Goal: Obtain resource: Download file/media

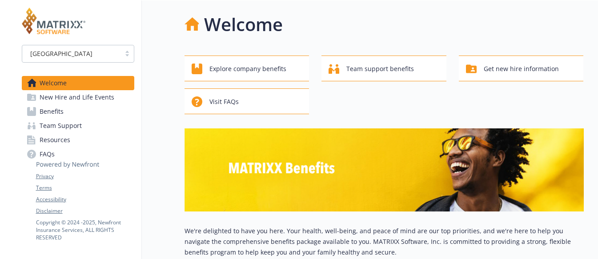
click at [235, 242] on p "We're delighted to have you here. Your health, well-being, and peace of mind ar…" at bounding box center [383, 242] width 399 height 32
click at [79, 57] on div "[GEOGRAPHIC_DATA]" at bounding box center [71, 53] width 89 height 9
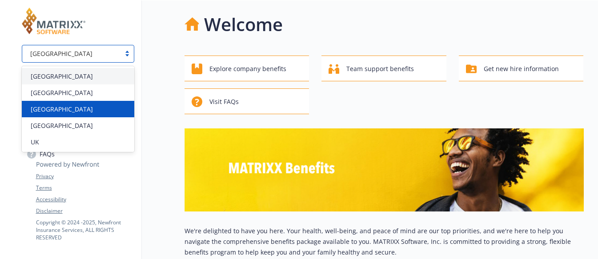
click at [61, 104] on div "[GEOGRAPHIC_DATA]" at bounding box center [78, 108] width 102 height 9
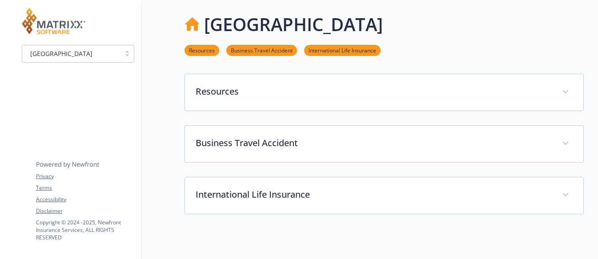
click at [80, 52] on div "[GEOGRAPHIC_DATA]" at bounding box center [71, 53] width 89 height 9
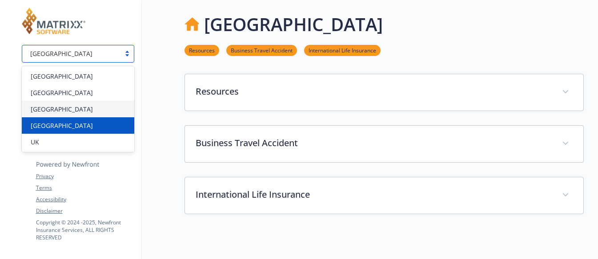
click at [60, 128] on span "[GEOGRAPHIC_DATA]" at bounding box center [62, 125] width 62 height 9
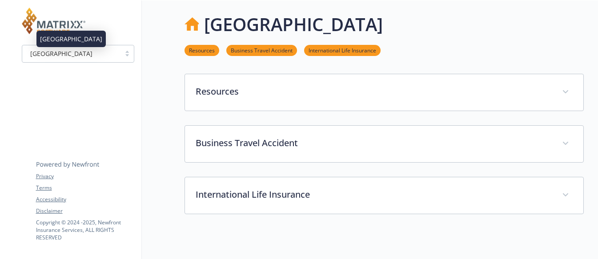
click at [99, 57] on div "[GEOGRAPHIC_DATA]" at bounding box center [71, 53] width 89 height 9
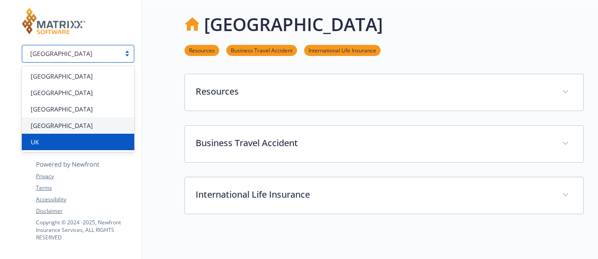
click at [51, 139] on div "UK" at bounding box center [78, 141] width 102 height 9
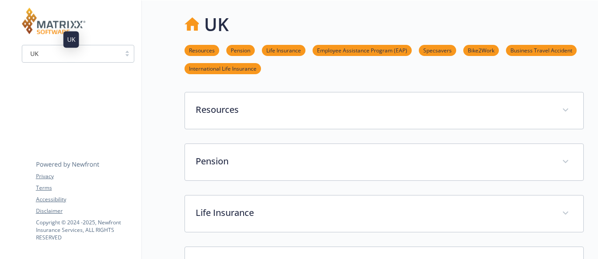
click at [96, 57] on div "UK" at bounding box center [71, 53] width 89 height 9
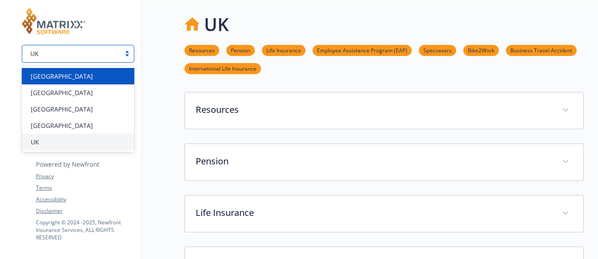
click at [72, 80] on div "[GEOGRAPHIC_DATA]" at bounding box center [78, 76] width 102 height 9
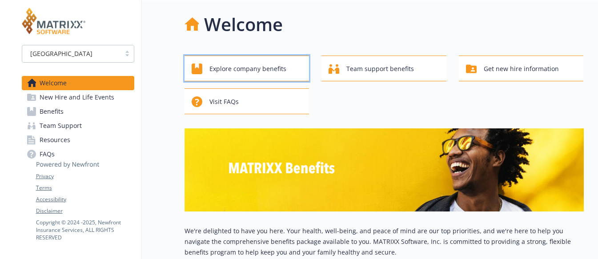
click at [235, 69] on span "Explore company benefits" at bounding box center [247, 68] width 77 height 17
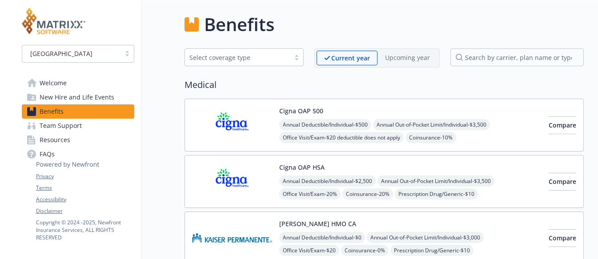
click at [261, 67] on div "Select coverage type" at bounding box center [243, 57] width 119 height 19
click at [263, 60] on div "Select coverage type" at bounding box center [237, 57] width 96 height 9
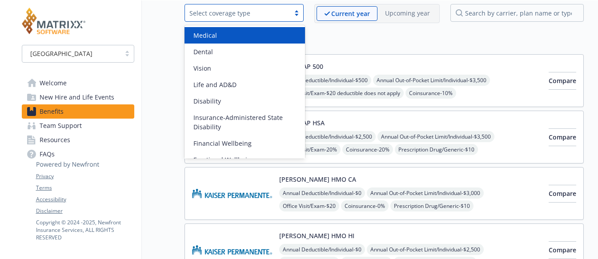
click at [237, 17] on div "Select coverage type" at bounding box center [237, 12] width 96 height 9
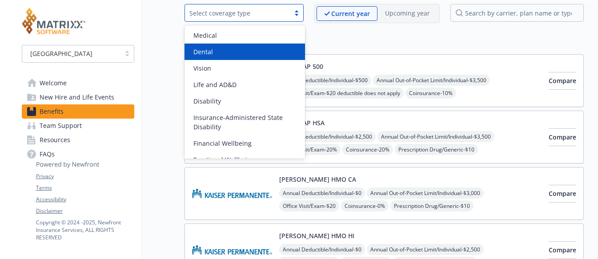
click at [221, 48] on div "Dental" at bounding box center [245, 51] width 110 height 9
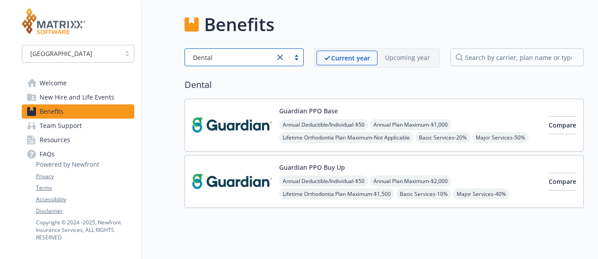
click at [57, 142] on span "Resources" at bounding box center [55, 140] width 31 height 14
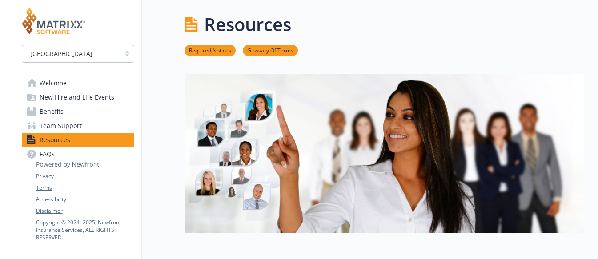
click at [48, 116] on span "Benefits" at bounding box center [52, 111] width 24 height 14
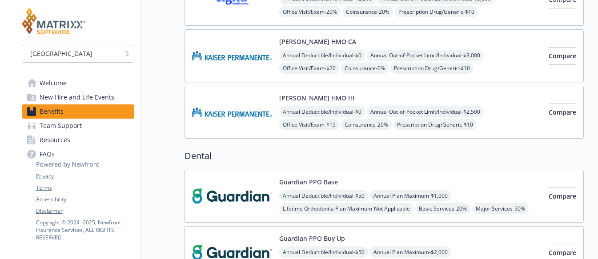
scroll to position [4, 0]
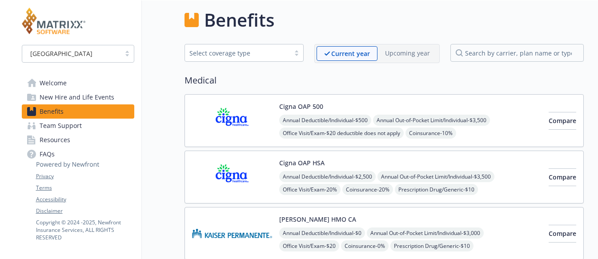
click at [216, 118] on img at bounding box center [232, 121] width 80 height 38
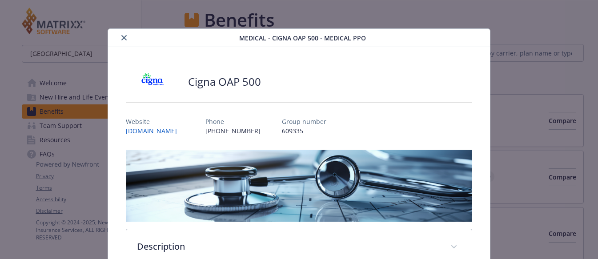
click at [125, 43] on div "Medical - Cigna OAP 500 - Medical PPO" at bounding box center [299, 38] width 382 height 18
click at [124, 38] on icon "close" at bounding box center [123, 37] width 5 height 5
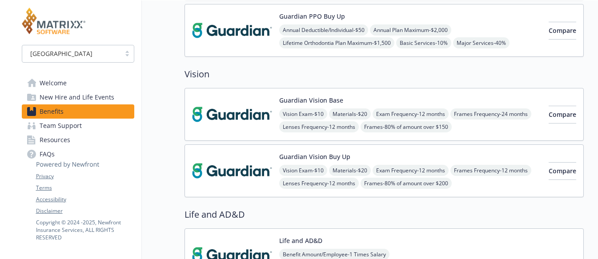
scroll to position [315, 0]
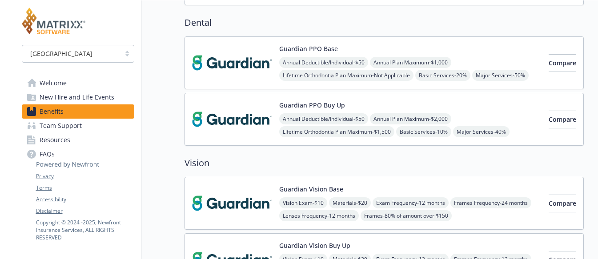
click at [226, 72] on img at bounding box center [232, 63] width 80 height 38
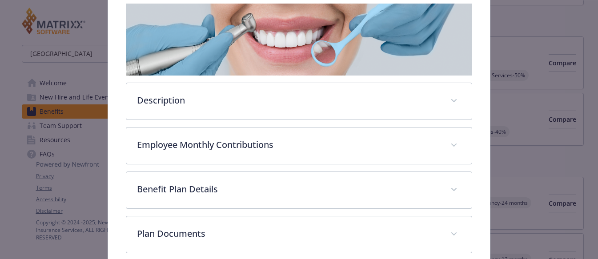
scroll to position [145, 0]
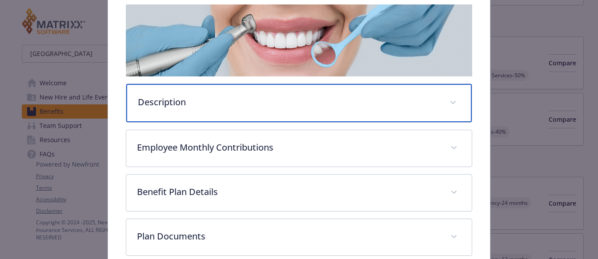
click at [433, 104] on div "Description" at bounding box center [298, 103] width 345 height 38
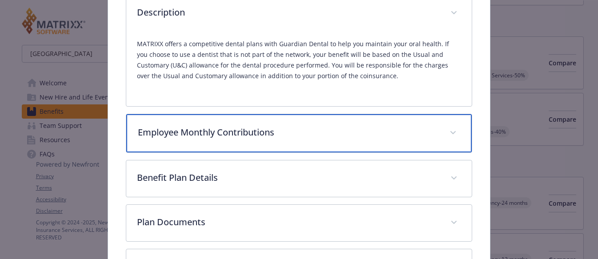
click at [427, 141] on div "Employee Monthly Contributions" at bounding box center [298, 133] width 345 height 38
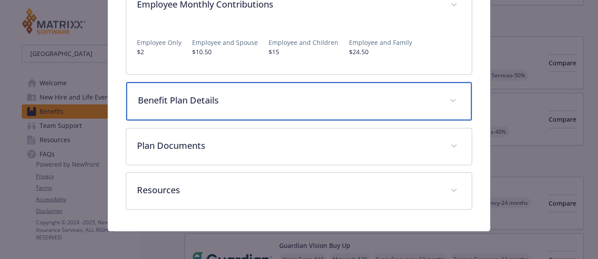
click at [414, 98] on p "Benefit Plan Details" at bounding box center [288, 100] width 301 height 13
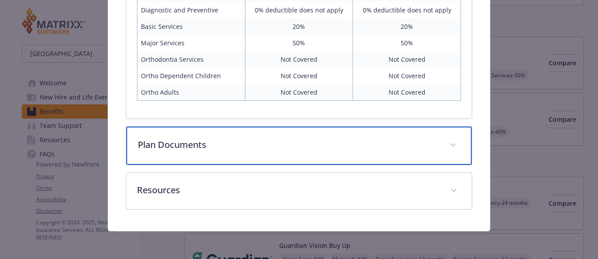
click at [411, 144] on p "Plan Documents" at bounding box center [288, 144] width 301 height 13
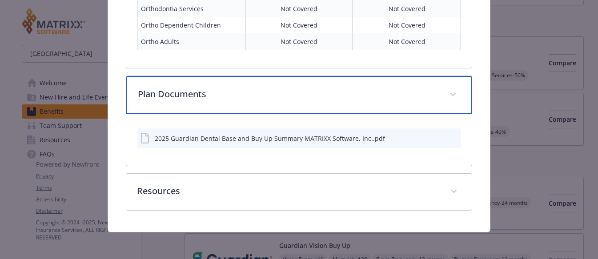
scroll to position [629, 0]
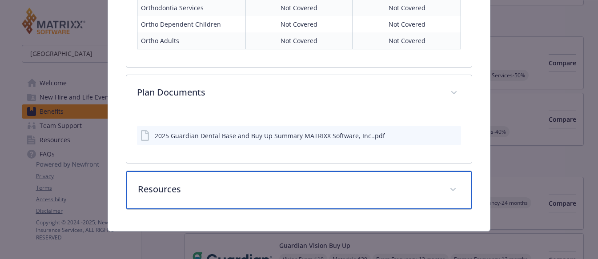
click at [402, 191] on p "Resources" at bounding box center [288, 189] width 301 height 13
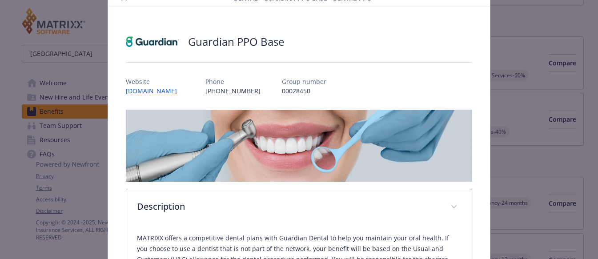
scroll to position [0, 0]
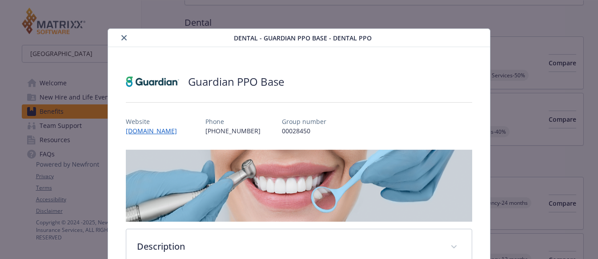
click at [119, 39] on button "close" at bounding box center [124, 37] width 11 height 11
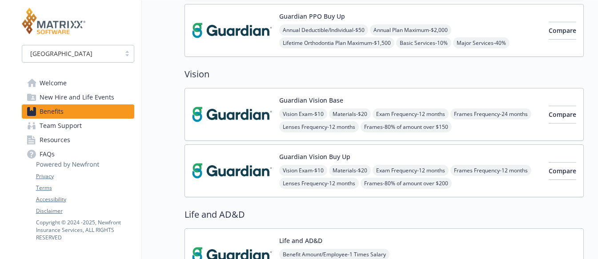
click at [244, 173] on img at bounding box center [232, 171] width 80 height 38
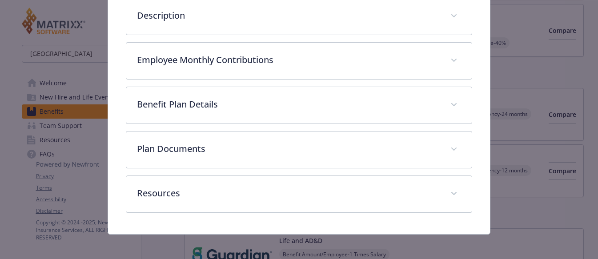
scroll to position [234, 0]
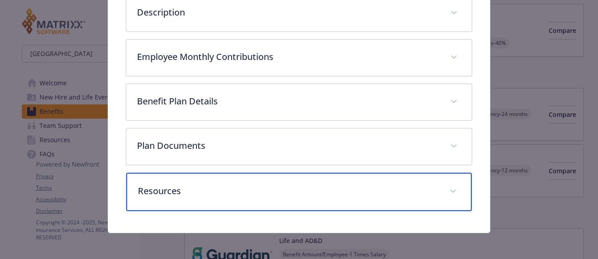
click at [240, 185] on p "Resources" at bounding box center [288, 190] width 301 height 13
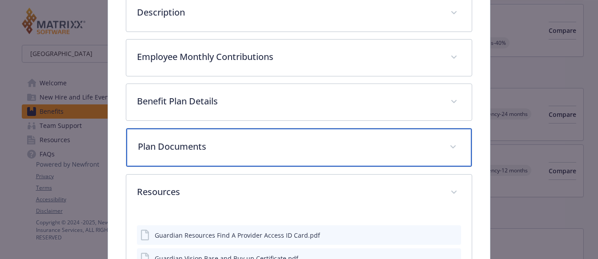
click at [240, 155] on div "Plan Documents" at bounding box center [298, 147] width 345 height 38
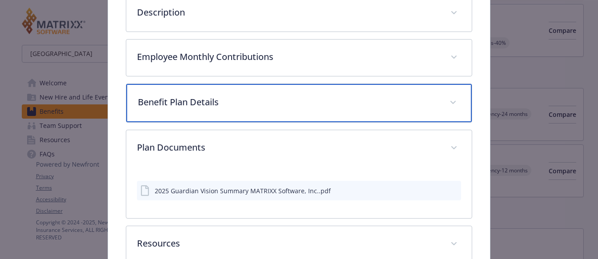
click at [240, 115] on div "Benefit Plan Details" at bounding box center [298, 103] width 345 height 38
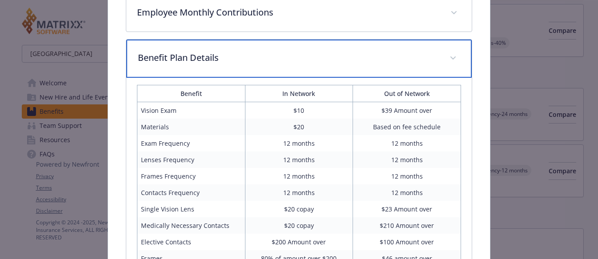
scroll to position [190, 0]
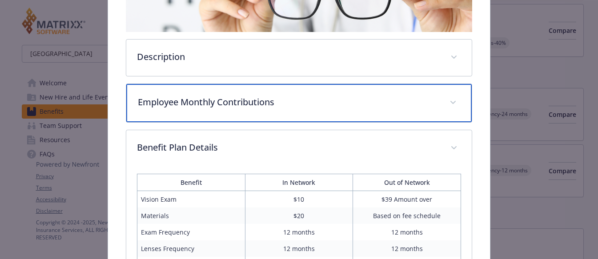
click at [239, 106] on p "Employee Monthly Contributions" at bounding box center [288, 102] width 301 height 13
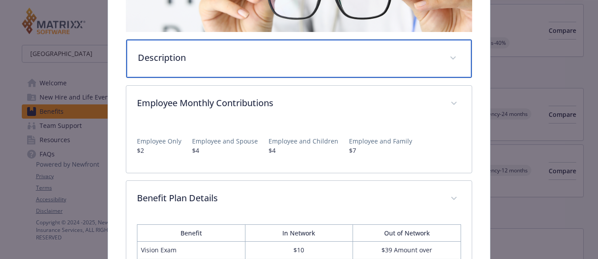
click at [236, 68] on div "Description" at bounding box center [298, 59] width 345 height 38
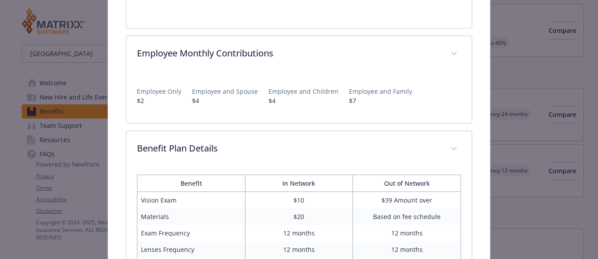
scroll to position [323, 0]
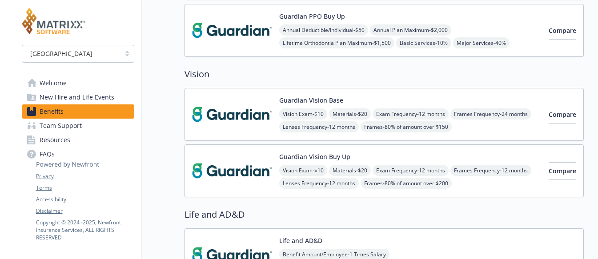
click at [46, 114] on span "Benefits" at bounding box center [52, 111] width 24 height 14
click at [60, 128] on span "Team Support" at bounding box center [61, 126] width 42 height 14
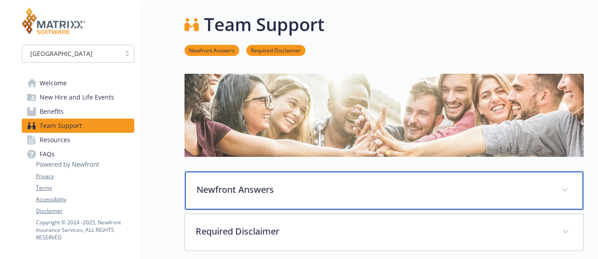
click at [218, 179] on div "Newfront Answers" at bounding box center [384, 190] width 398 height 38
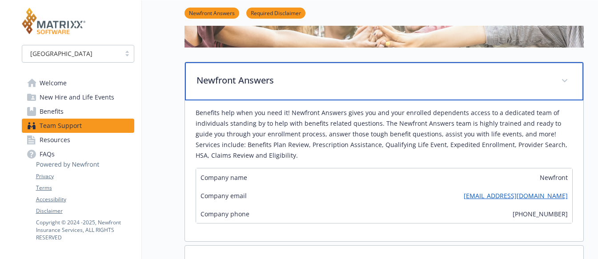
scroll to position [178, 0]
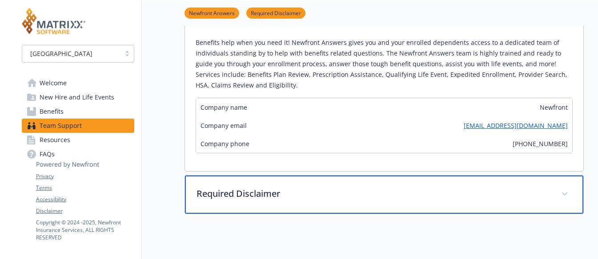
click at [217, 190] on p "Required Disclaimer" at bounding box center [373, 193] width 354 height 13
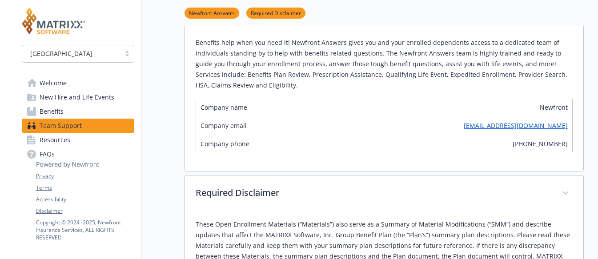
click at [69, 135] on span "Resources" at bounding box center [55, 140] width 31 height 14
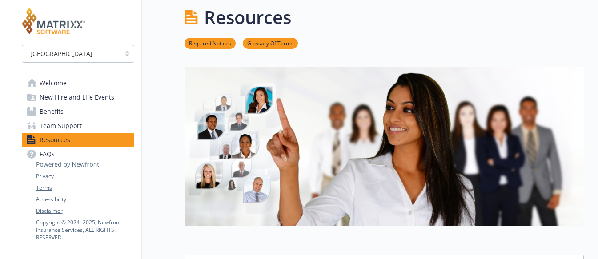
scroll to position [178, 0]
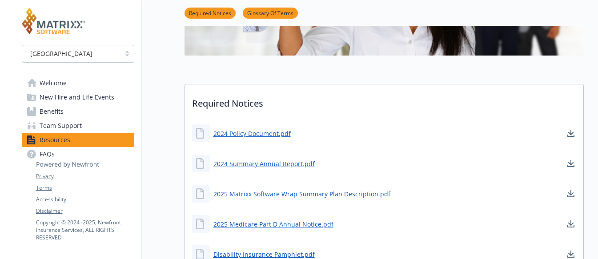
click at [48, 155] on icon at bounding box center [68, 158] width 64 height 22
click at [59, 116] on span "Benefits" at bounding box center [52, 111] width 24 height 14
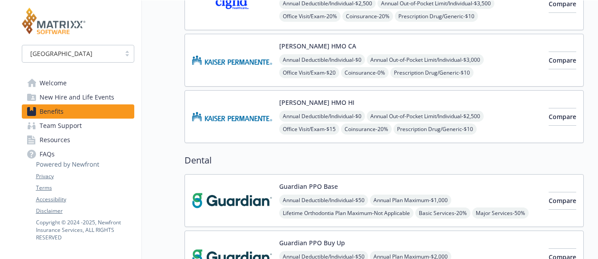
click at [65, 99] on span "New Hire and Life Events" at bounding box center [77, 97] width 75 height 14
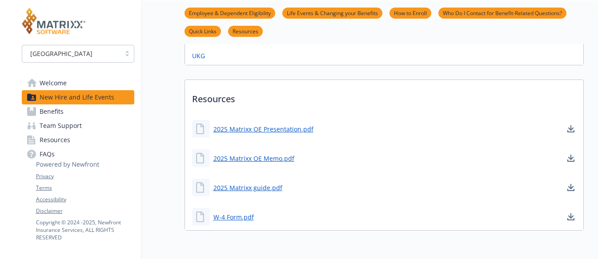
scroll to position [400, 0]
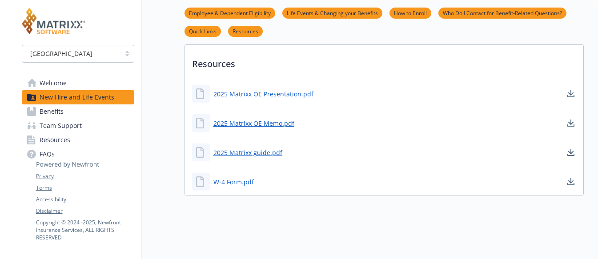
click at [56, 112] on span "Benefits" at bounding box center [52, 111] width 24 height 14
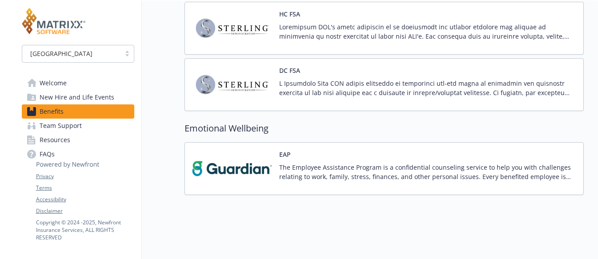
scroll to position [1115, 0]
click at [247, 165] on img at bounding box center [232, 169] width 80 height 38
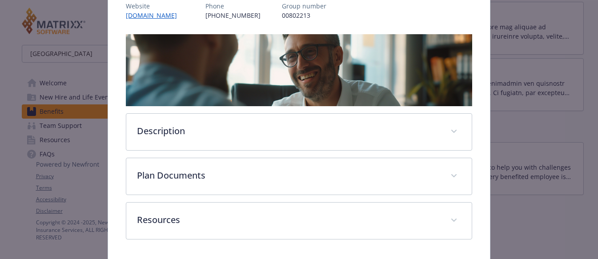
scroll to position [145, 0]
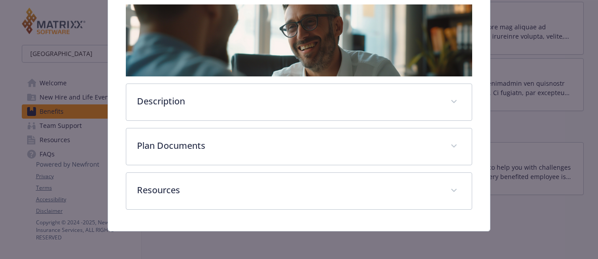
click at [156, 219] on div "EAP Website [DOMAIN_NAME] Phone [PHONE_NUMBER] Group number 00802213 Descriptio…" at bounding box center [299, 66] width 382 height 329
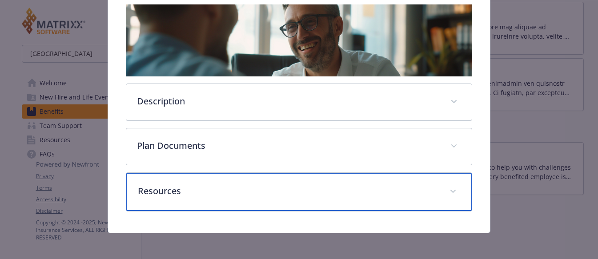
click at [189, 189] on p "Resources" at bounding box center [288, 190] width 301 height 13
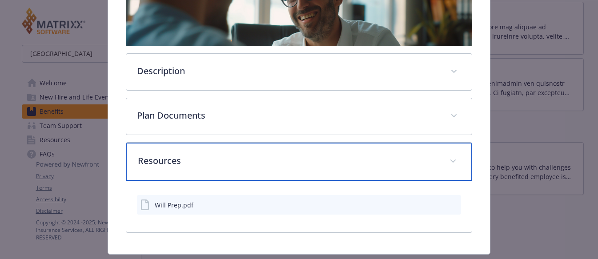
scroll to position [199, 0]
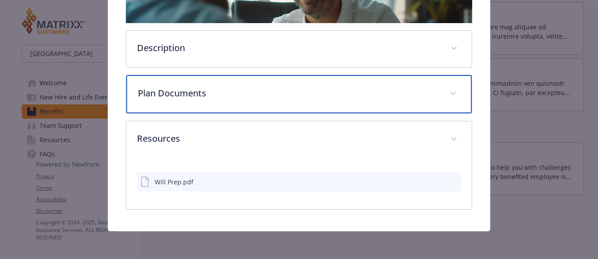
click at [188, 96] on p "Plan Documents" at bounding box center [288, 93] width 301 height 13
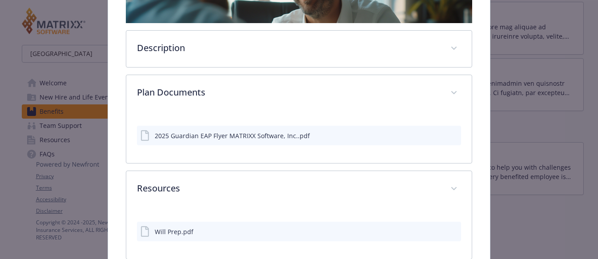
click at [435, 139] on button "details for plan Emotional Wellbeing - EAP - Employee Assistance Program" at bounding box center [438, 135] width 7 height 9
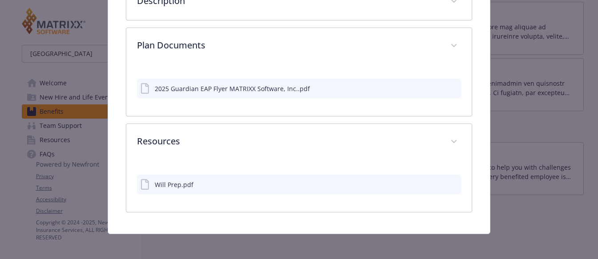
scroll to position [248, 0]
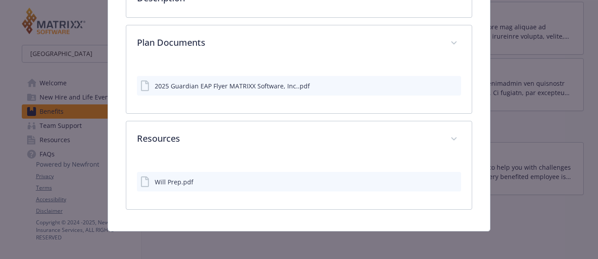
click at [155, 220] on div "EAP Website [DOMAIN_NAME] Phone [PHONE_NUMBER] Group number 00802213 Descriptio…" at bounding box center [299, 15] width 382 height 432
click at [435, 86] on icon "download file" at bounding box center [437, 85] width 7 height 7
click at [182, 217] on div "EAP Website [DOMAIN_NAME] Phone [PHONE_NUMBER] Group number 00802213 Descriptio…" at bounding box center [299, 15] width 382 height 432
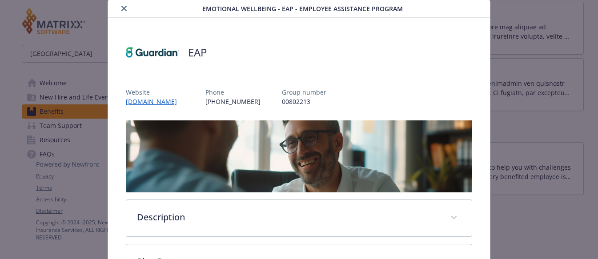
scroll to position [0, 0]
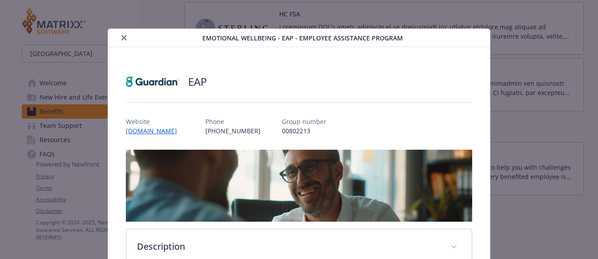
click at [119, 39] on button "close" at bounding box center [124, 37] width 11 height 11
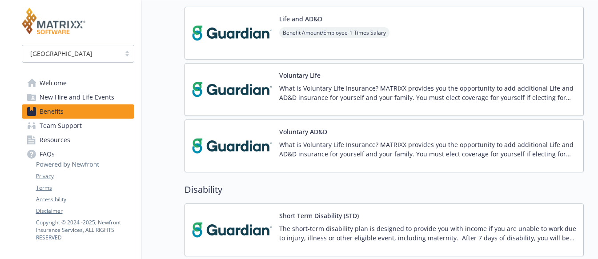
scroll to position [582, 0]
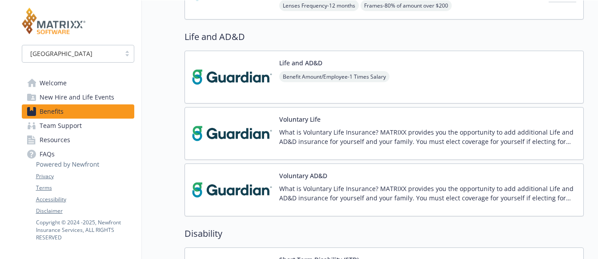
click at [211, 74] on img at bounding box center [232, 77] width 80 height 38
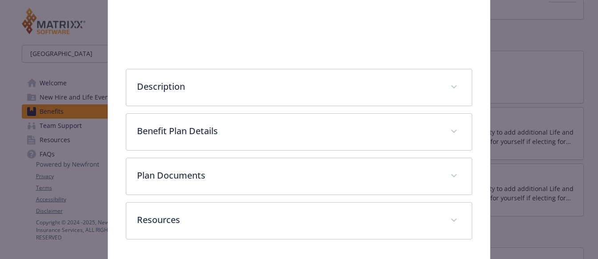
scroll to position [190, 0]
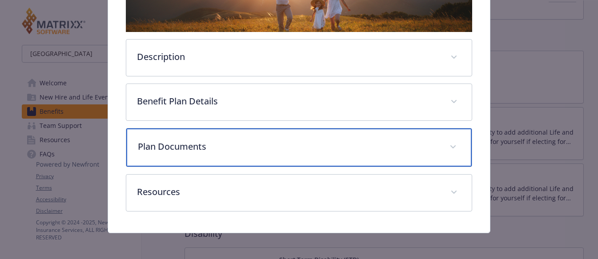
click at [164, 154] on div "Plan Documents" at bounding box center [298, 147] width 345 height 38
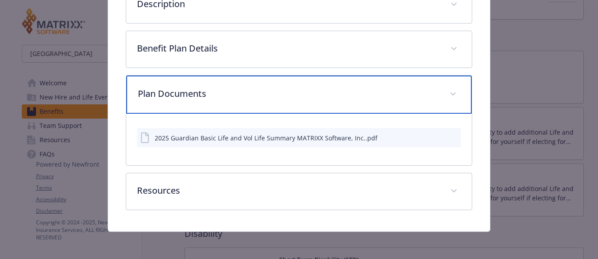
scroll to position [243, 0]
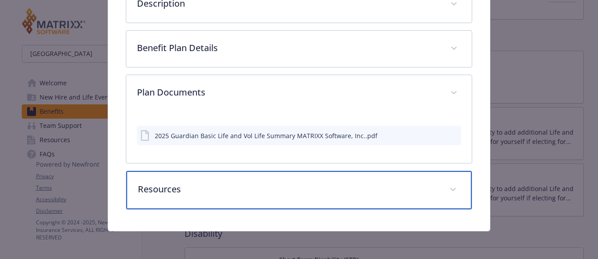
click at [363, 189] on p "Resources" at bounding box center [288, 189] width 301 height 13
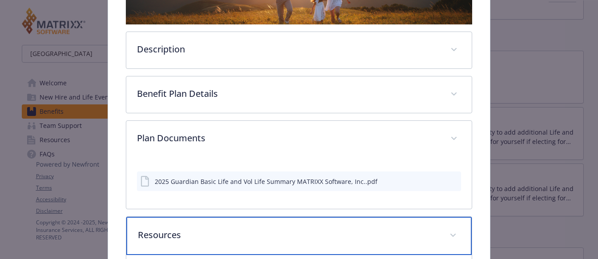
scroll to position [267, 0]
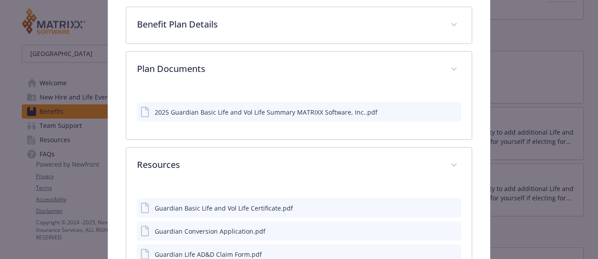
click at [434, 112] on icon "download file" at bounding box center [437, 111] width 7 height 7
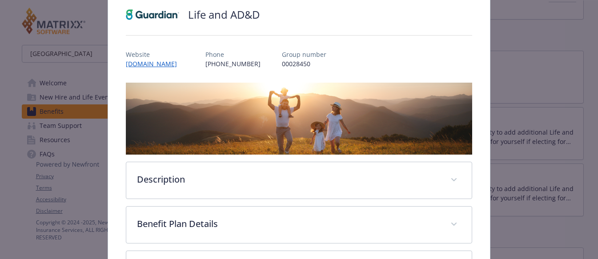
scroll to position [0, 0]
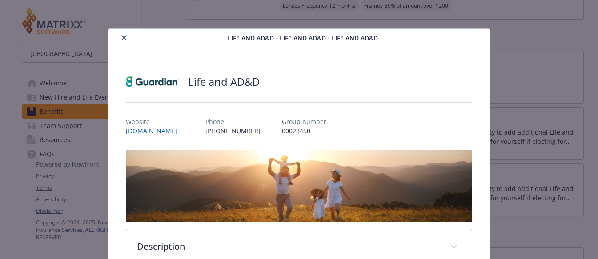
click at [119, 35] on button "close" at bounding box center [124, 37] width 11 height 11
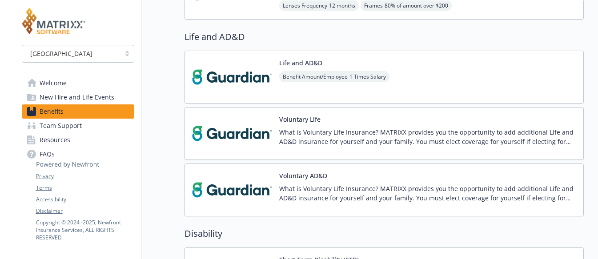
click at [351, 133] on p "What is Voluntary Life Insurance? MATRIXX provides you the opportunity to add a…" at bounding box center [427, 137] width 297 height 19
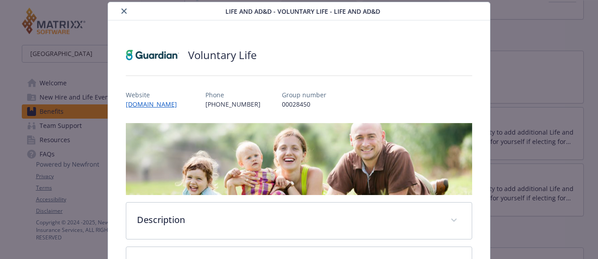
scroll to position [145, 0]
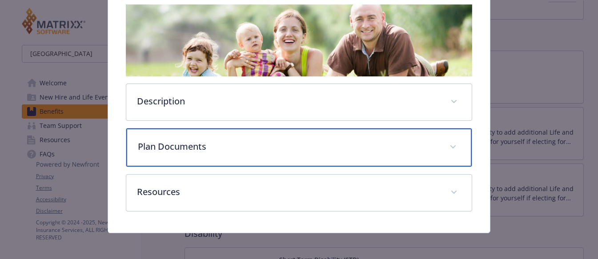
click at [354, 151] on p "Plan Documents" at bounding box center [288, 146] width 301 height 13
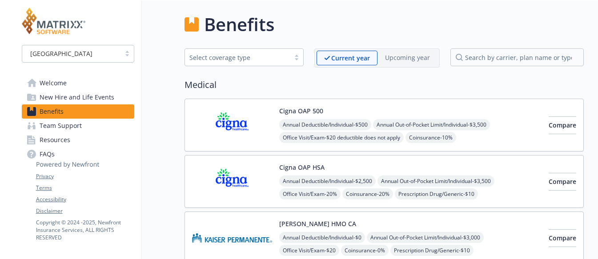
click at [55, 135] on span "Resources" at bounding box center [55, 140] width 31 height 14
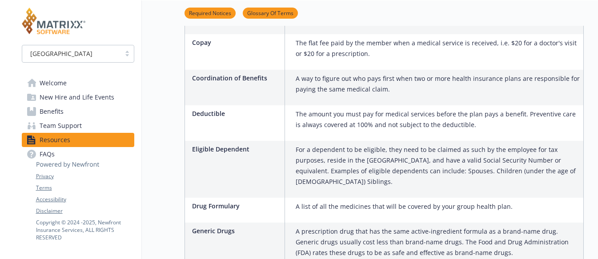
scroll to position [800, 0]
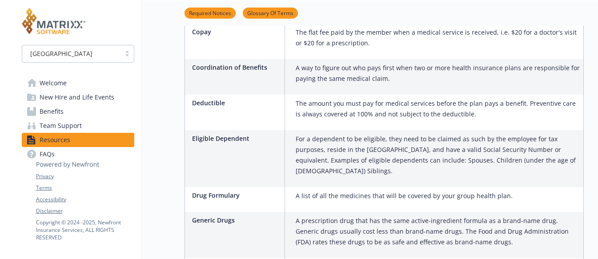
click at [51, 83] on span "Welcome" at bounding box center [53, 83] width 27 height 14
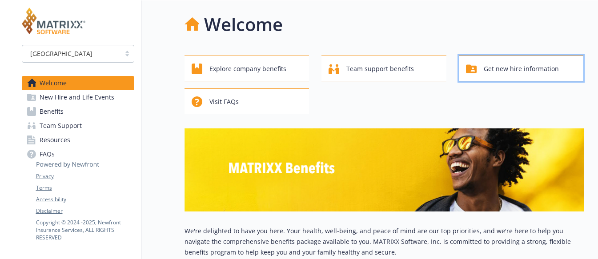
click at [499, 79] on button "Get new hire information" at bounding box center [520, 69] width 125 height 26
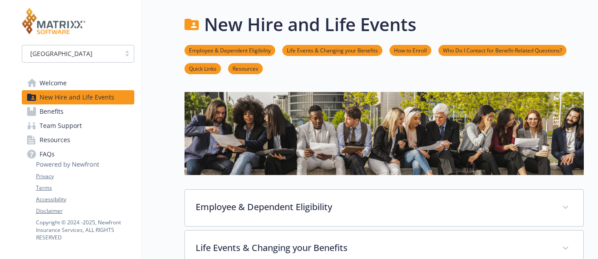
click at [50, 140] on span "Resources" at bounding box center [55, 140] width 31 height 14
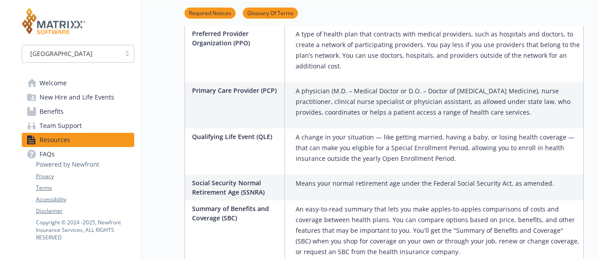
scroll to position [1695, 0]
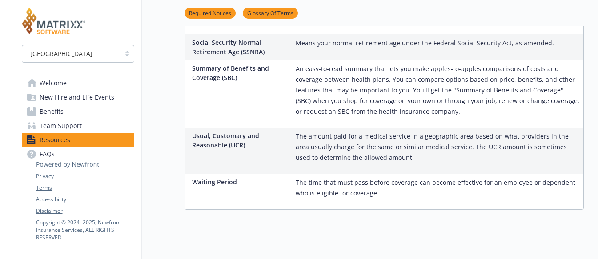
click at [55, 128] on span "Team Support" at bounding box center [61, 126] width 42 height 14
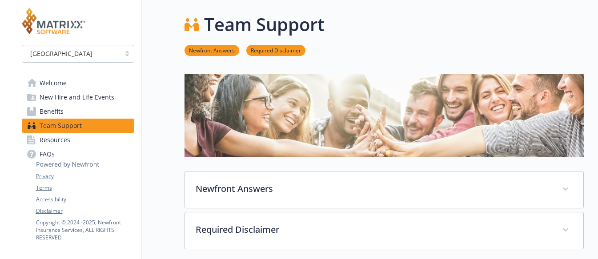
click at [51, 81] on span "Welcome" at bounding box center [53, 83] width 27 height 14
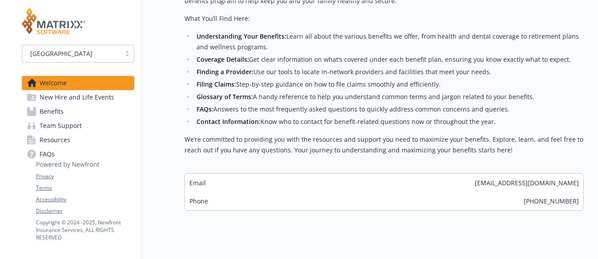
scroll to position [267, 0]
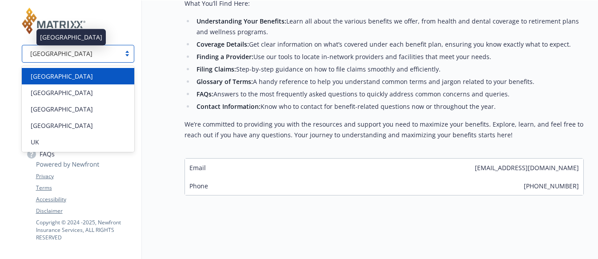
click at [80, 57] on div "[GEOGRAPHIC_DATA]" at bounding box center [71, 53] width 89 height 9
click at [80, 84] on div "[GEOGRAPHIC_DATA]" at bounding box center [78, 76] width 112 height 16
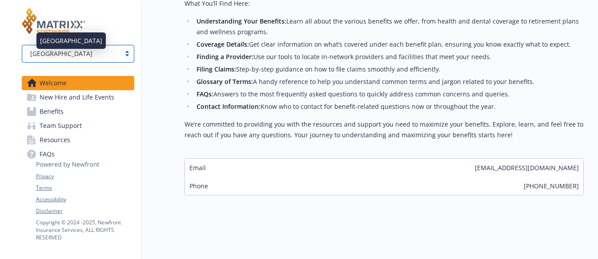
click at [83, 56] on div "[GEOGRAPHIC_DATA]" at bounding box center [71, 53] width 89 height 9
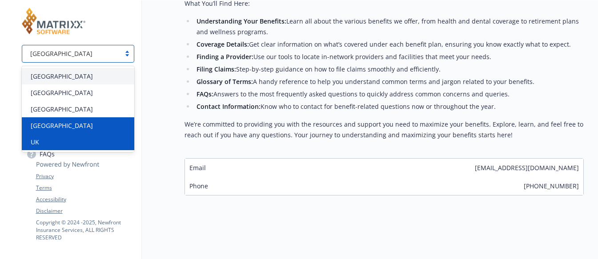
click at [58, 136] on div "UK" at bounding box center [78, 142] width 112 height 16
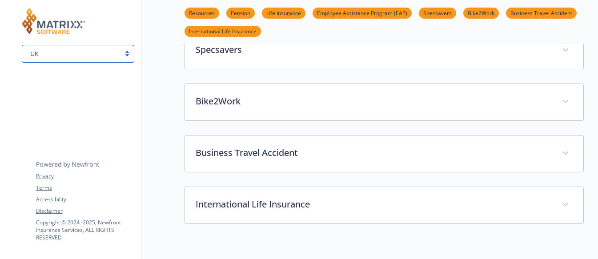
scroll to position [267, 0]
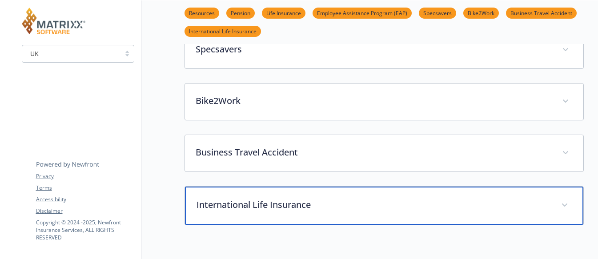
click at [238, 205] on p "International Life Insurance" at bounding box center [373, 204] width 354 height 13
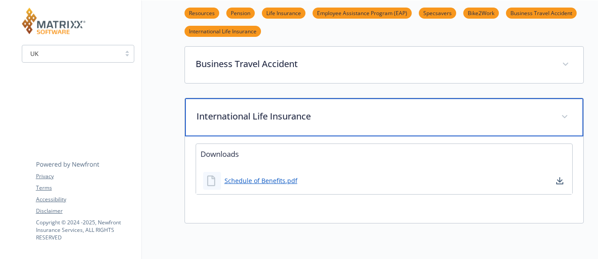
scroll to position [355, 0]
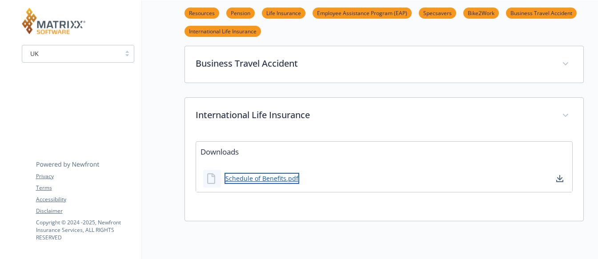
click at [242, 181] on link "Schedule of Benefits.pdf" at bounding box center [261, 178] width 75 height 11
